Goal: Find specific page/section: Find specific page/section

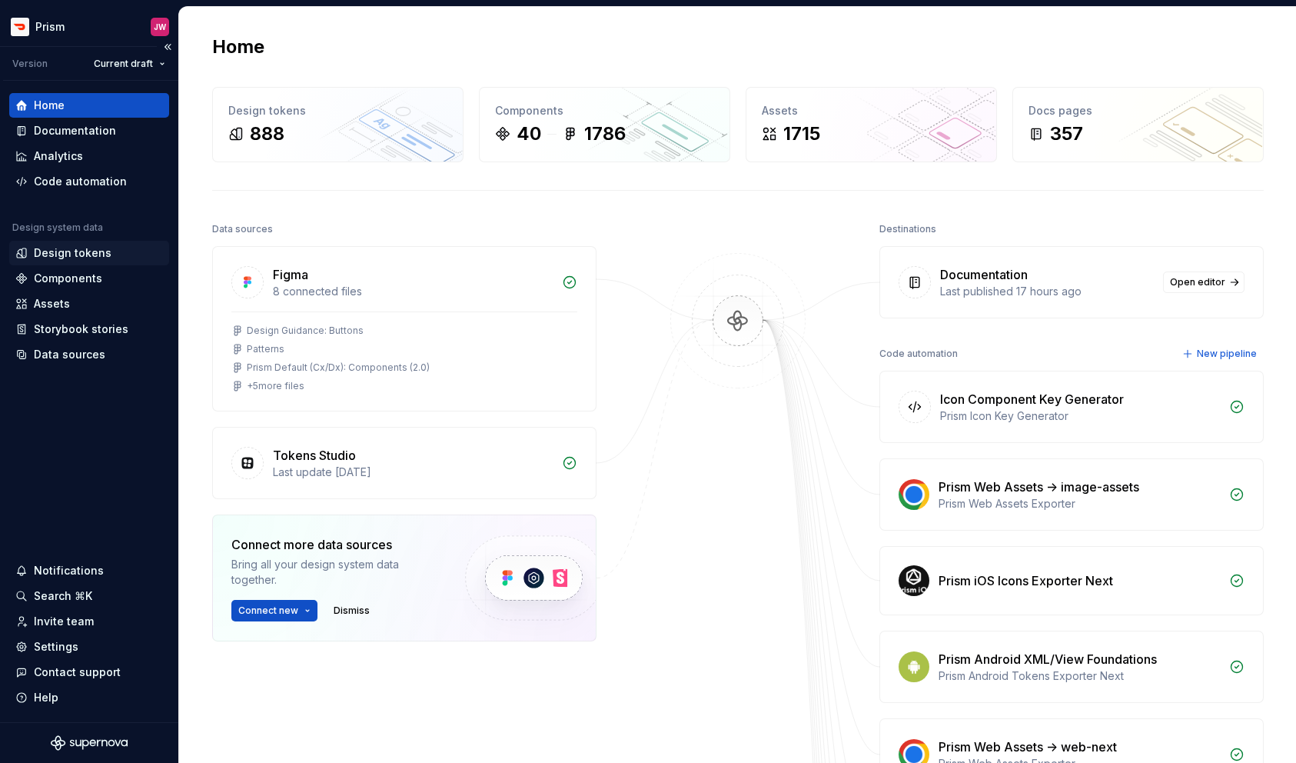
click at [68, 245] on div "Design tokens" at bounding box center [73, 252] width 78 height 15
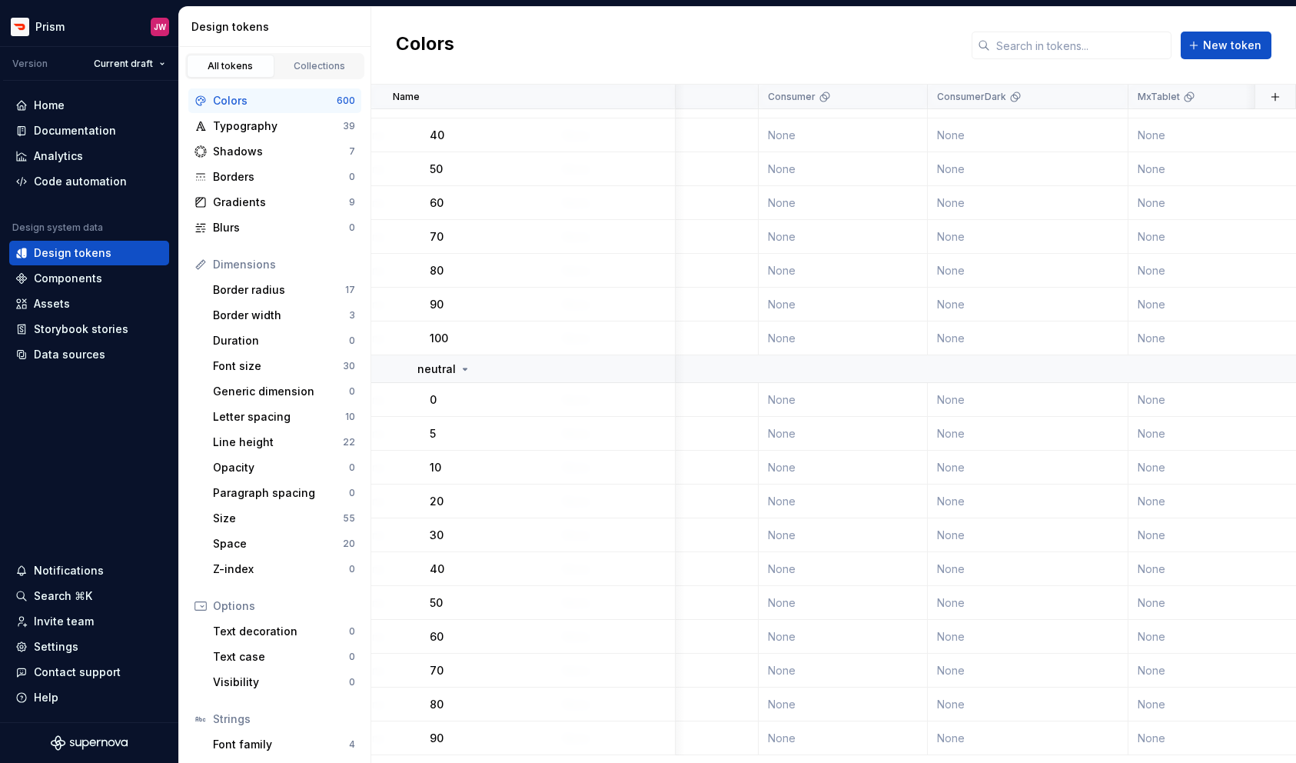
scroll to position [0, 2637]
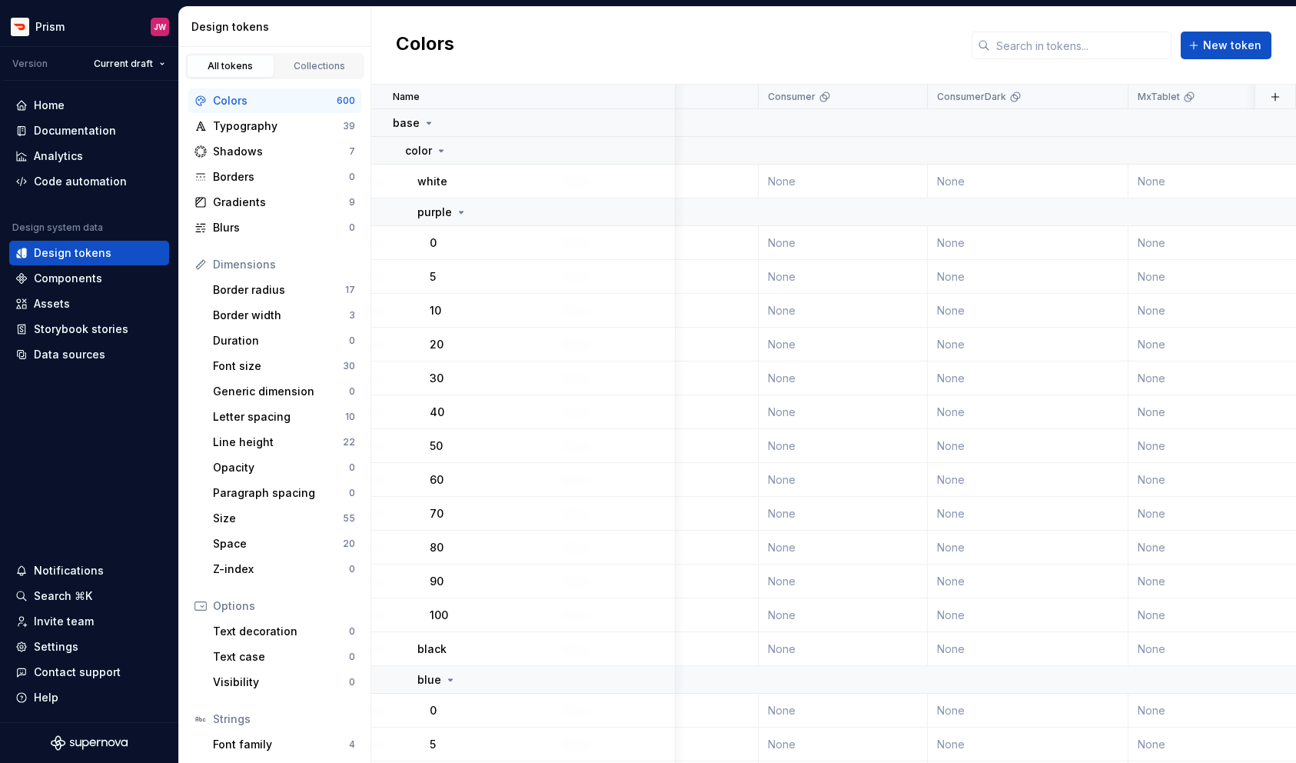
click at [305, 99] on div "Colors" at bounding box center [275, 100] width 124 height 15
click at [425, 121] on icon at bounding box center [429, 123] width 12 height 12
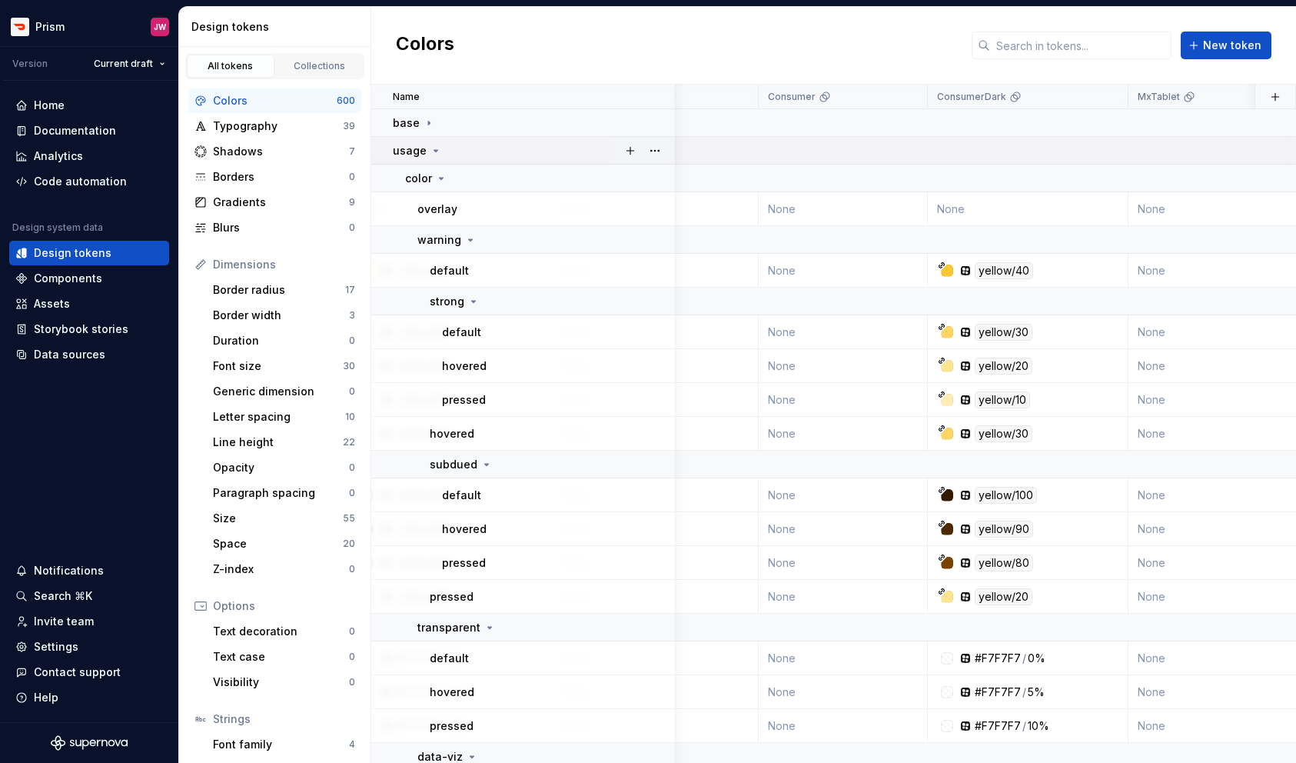
click at [434, 153] on icon at bounding box center [436, 151] width 12 height 12
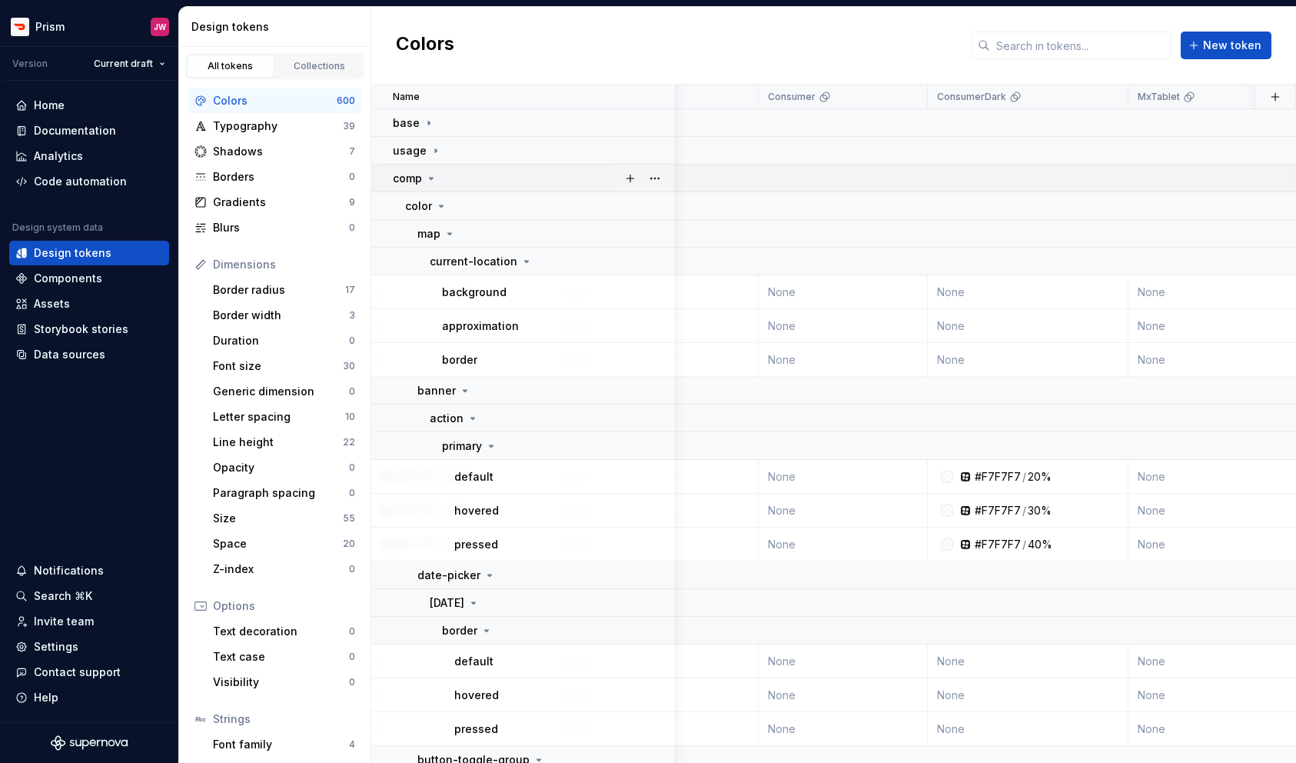
click at [430, 180] on icon at bounding box center [431, 178] width 12 height 12
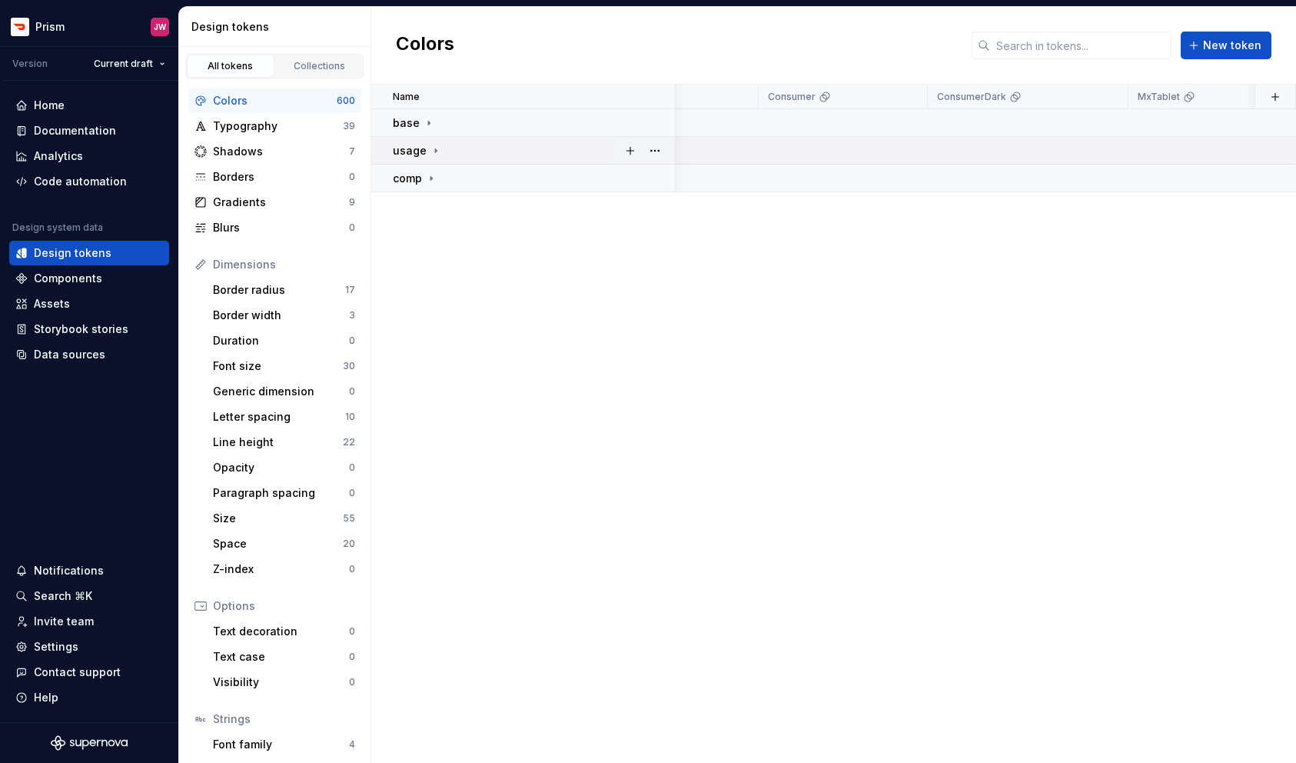
click at [432, 147] on icon at bounding box center [436, 151] width 12 height 12
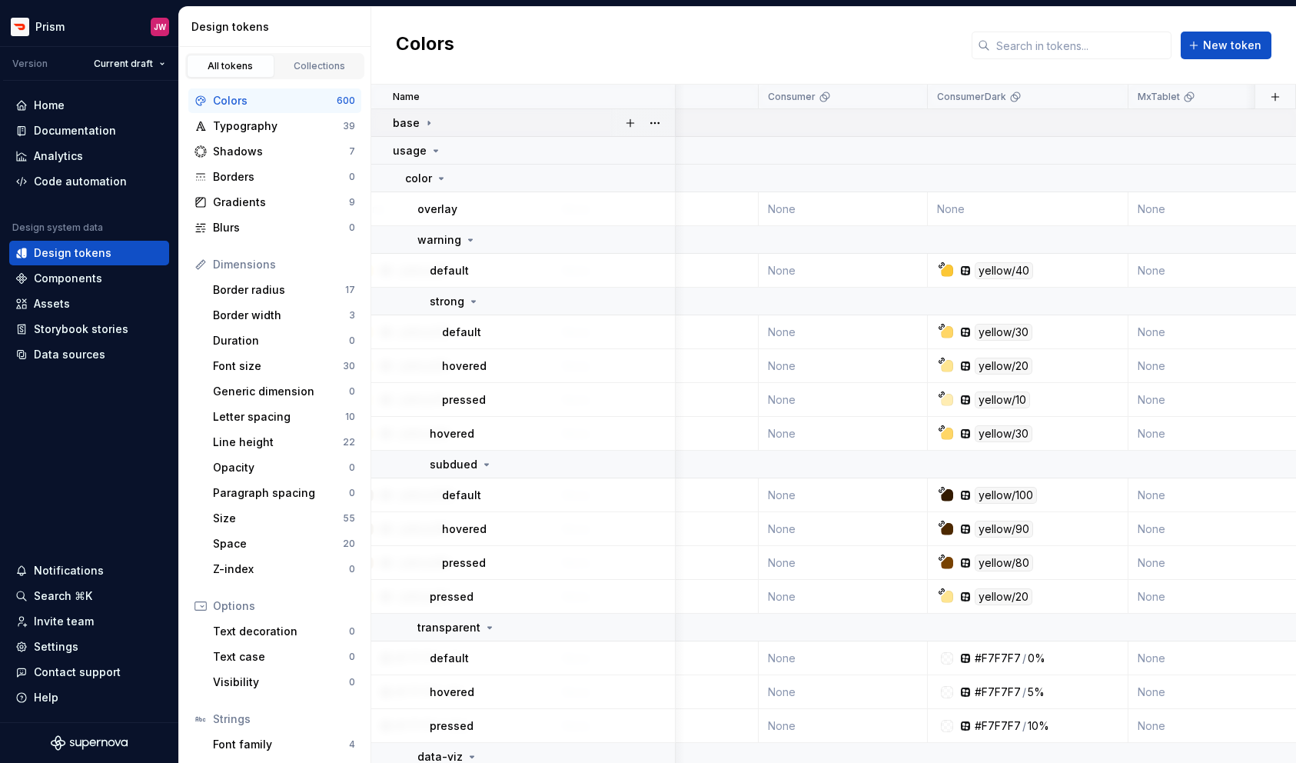
click at [423, 121] on icon at bounding box center [429, 123] width 12 height 12
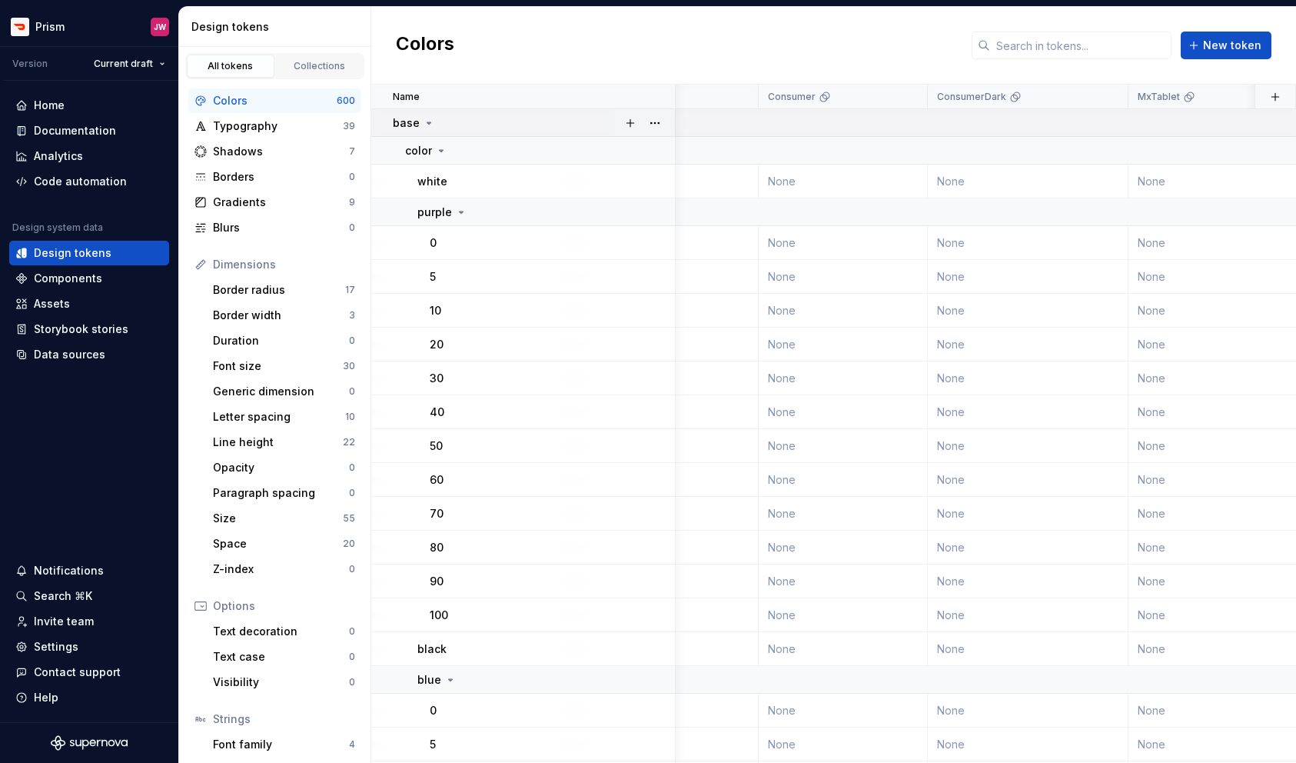
click at [426, 127] on icon at bounding box center [429, 123] width 12 height 12
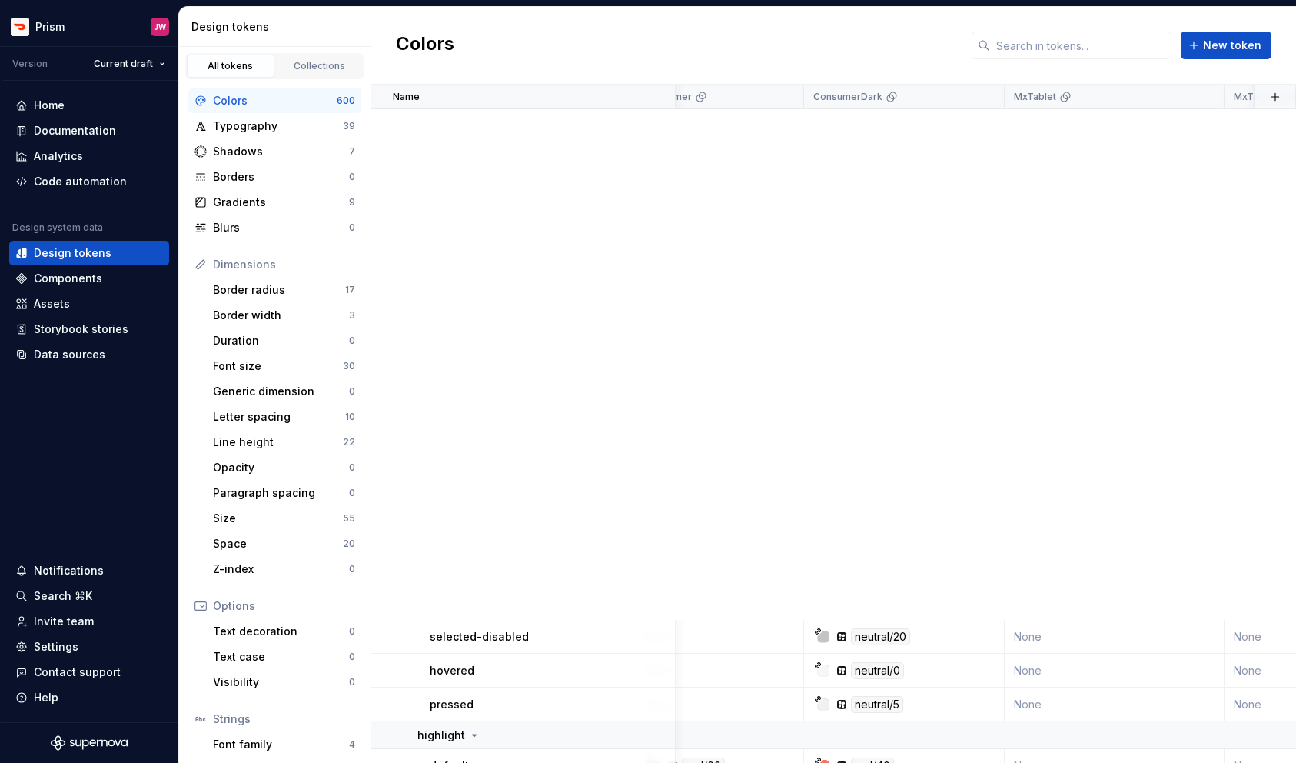
scroll to position [6720, 2761]
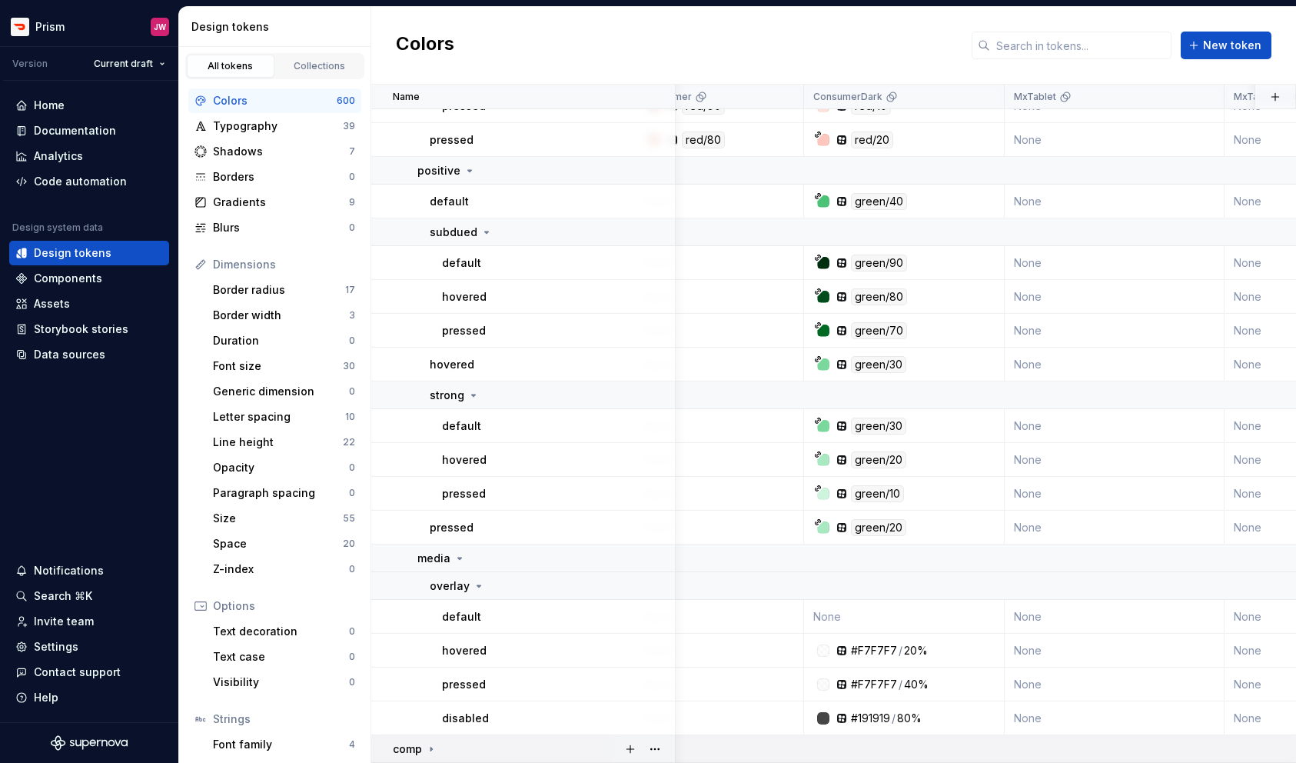
click at [430, 745] on icon at bounding box center [431, 749] width 12 height 12
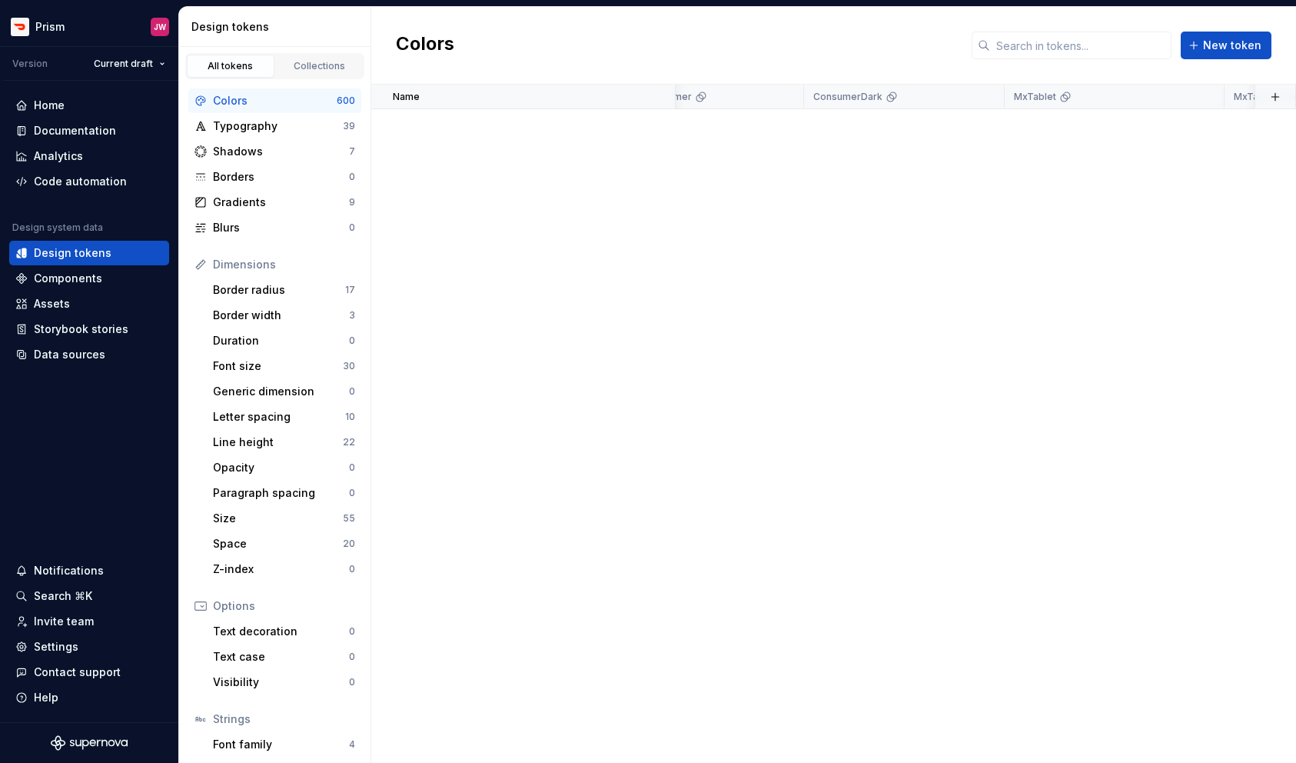
scroll to position [15501, 2761]
